Goal: Check status: Check status

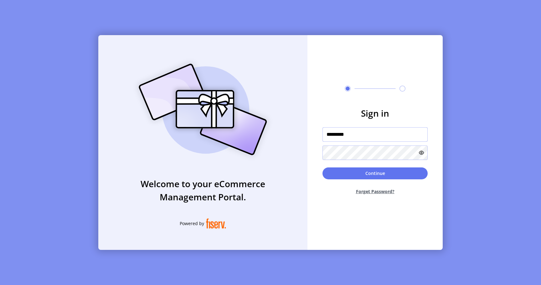
click at [355, 137] on input "*********" at bounding box center [374, 134] width 105 height 14
type input "**********"
click at [322, 167] on button "Continue" at bounding box center [374, 173] width 105 height 12
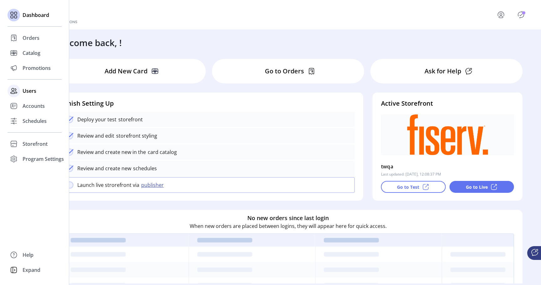
click at [32, 93] on span "Users" at bounding box center [30, 91] width 14 height 8
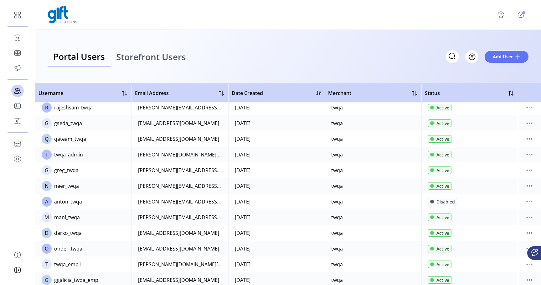
scroll to position [147, 0]
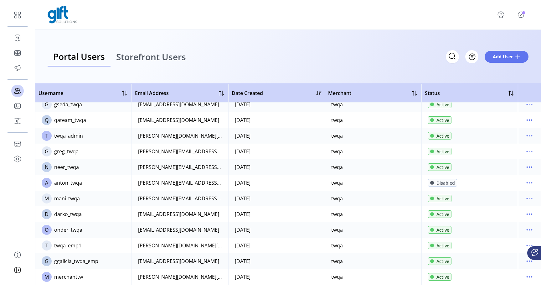
click at [78, 261] on div "ggalicia_twqa_emp" at bounding box center [76, 261] width 44 height 8
copy div "ggalicia_twqa_emp"
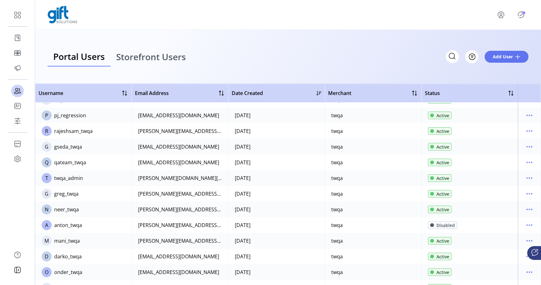
scroll to position [0, 0]
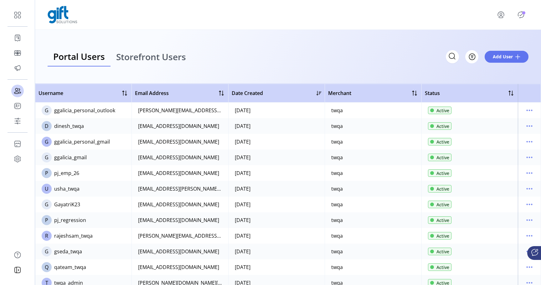
click at [100, 110] on div "ggalicia_personal_outlook" at bounding box center [84, 110] width 61 height 8
copy div "ggalicia_personal_outlook"
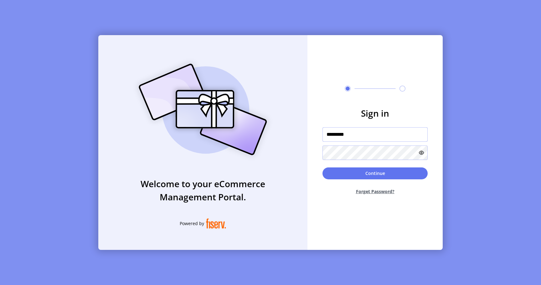
click at [348, 133] on input "*********" at bounding box center [374, 134] width 105 height 14
click at [363, 135] on input "*********" at bounding box center [374, 134] width 105 height 14
type input "**********"
click at [322, 167] on button "Continue" at bounding box center [374, 173] width 105 height 12
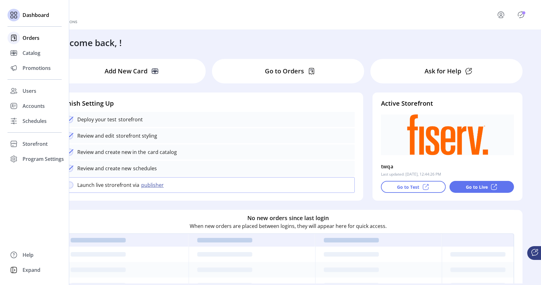
click at [28, 40] on span "Orders" at bounding box center [31, 38] width 17 height 8
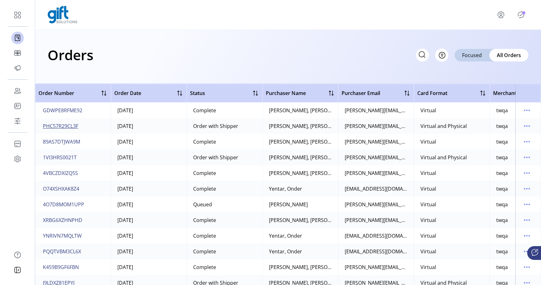
click at [54, 124] on span "PHC57R29CL3F" at bounding box center [60, 126] width 35 height 8
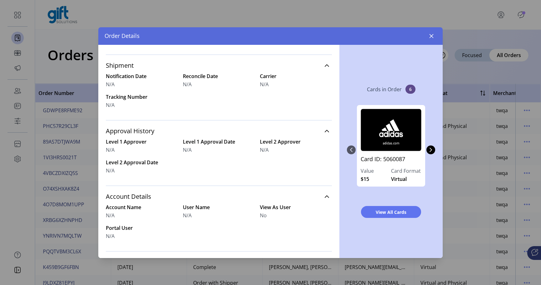
scroll to position [228, 0]
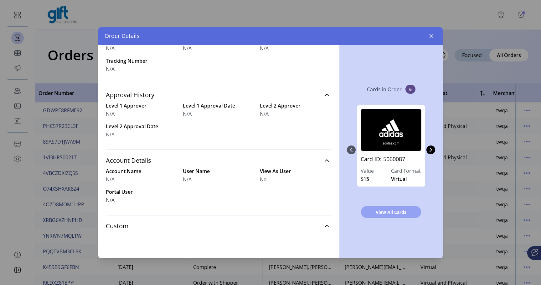
click at [381, 214] on span "View All Cards" at bounding box center [391, 211] width 44 height 7
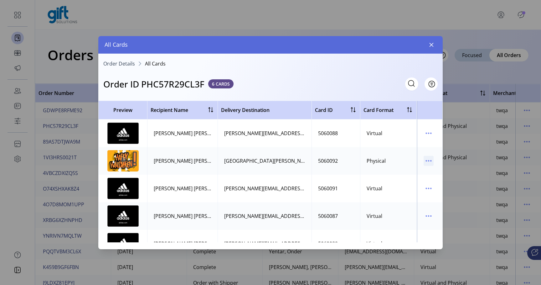
click at [424, 162] on icon "menu" at bounding box center [429, 161] width 10 height 10
click at [429, 169] on link "View Card Details" at bounding box center [451, 173] width 59 height 10
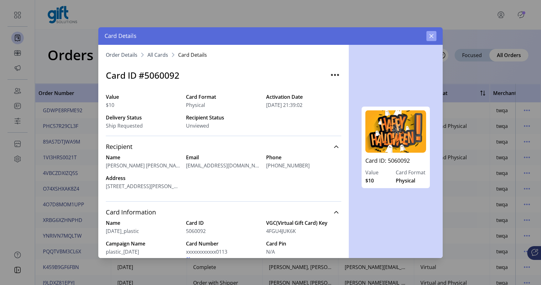
click at [435, 36] on button "button" at bounding box center [431, 36] width 10 height 10
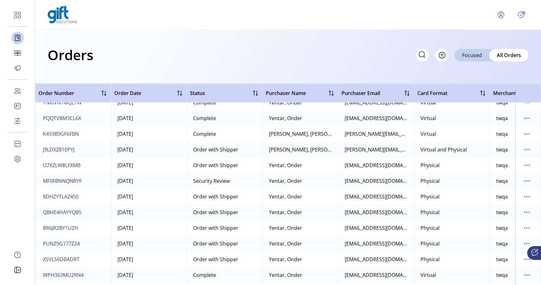
scroll to position [135, 0]
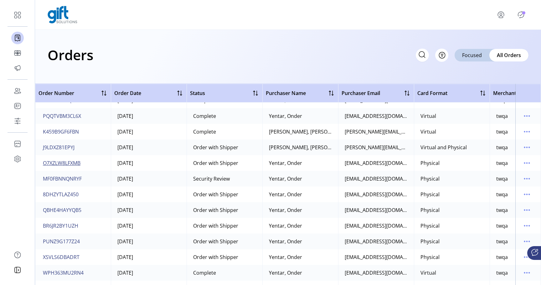
click at [80, 162] on span "O7XZLW8LFXMB" at bounding box center [62, 163] width 38 height 8
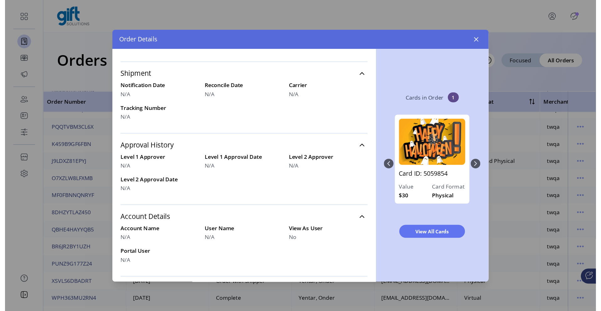
scroll to position [228, 0]
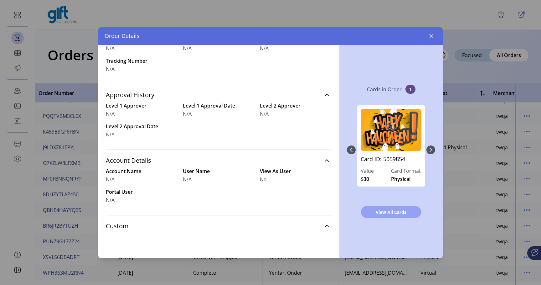
click at [376, 213] on span "View All Cards" at bounding box center [391, 211] width 44 height 7
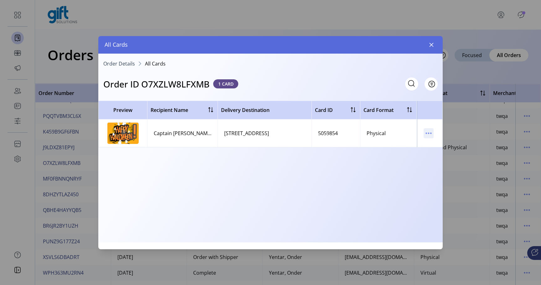
click at [430, 134] on icon "menu" at bounding box center [429, 133] width 10 height 10
click at [435, 143] on span "View Card Details" at bounding box center [455, 145] width 52 height 5
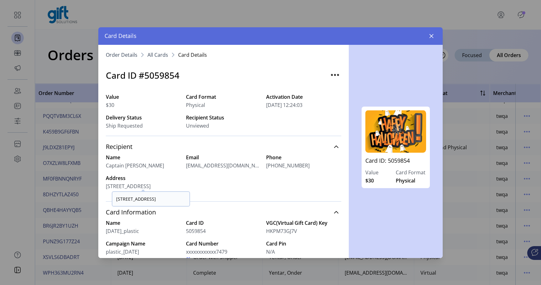
click at [137, 186] on span "[STREET_ADDRESS]" at bounding box center [143, 186] width 75 height 8
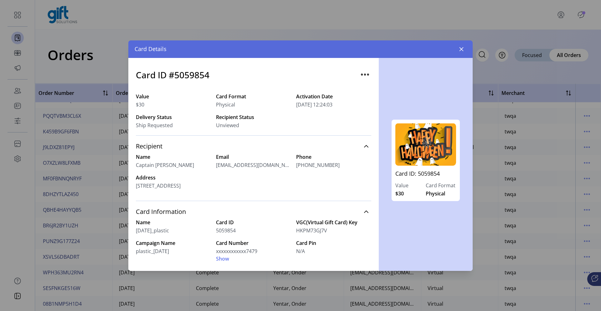
scroll to position [18, 0]
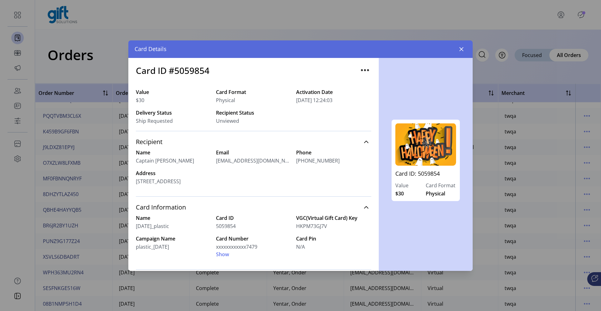
click at [167, 192] on div "Name Captain America Email [EMAIL_ADDRESS][DOMAIN_NAME] Phone [PHONE_NUMBER] Ad…" at bounding box center [253, 171] width 235 height 44
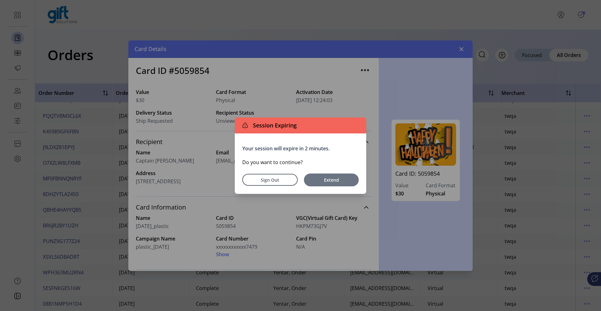
click at [330, 182] on span "Extend" at bounding box center [331, 180] width 49 height 7
